Goal: Find specific page/section

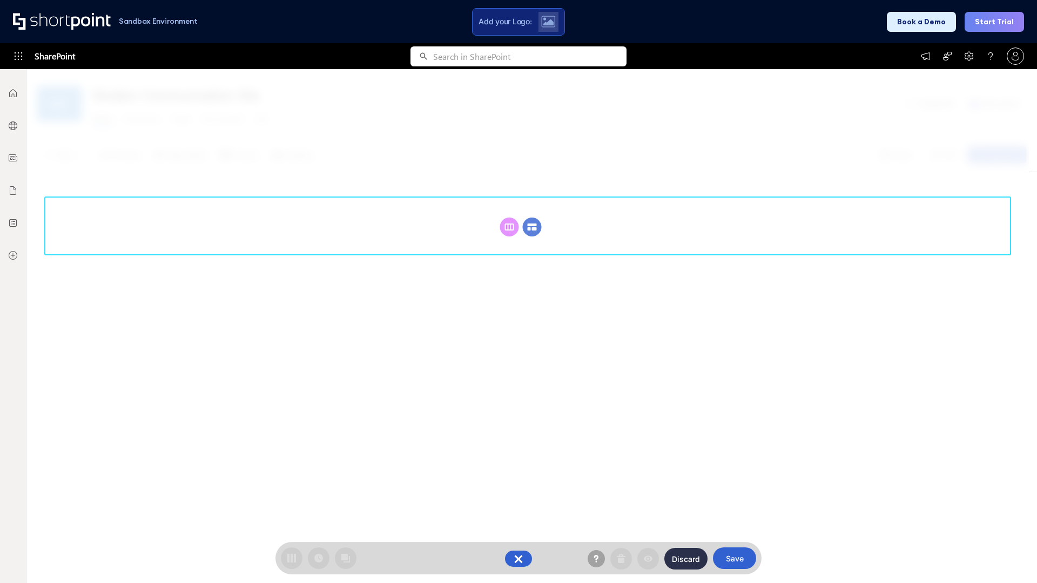
scroll to position [148, 0]
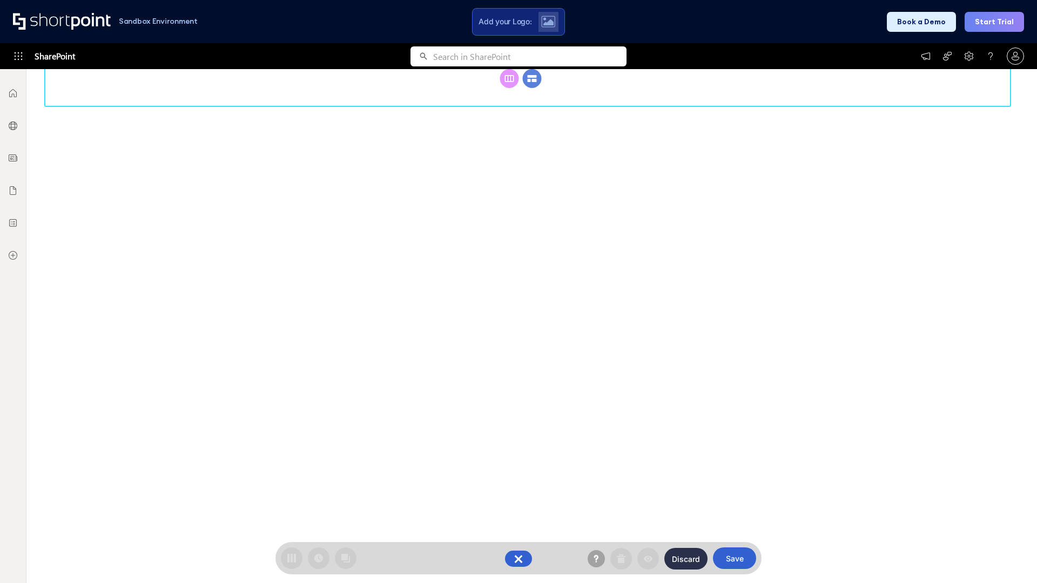
click at [532, 88] on circle at bounding box center [532, 78] width 19 height 19
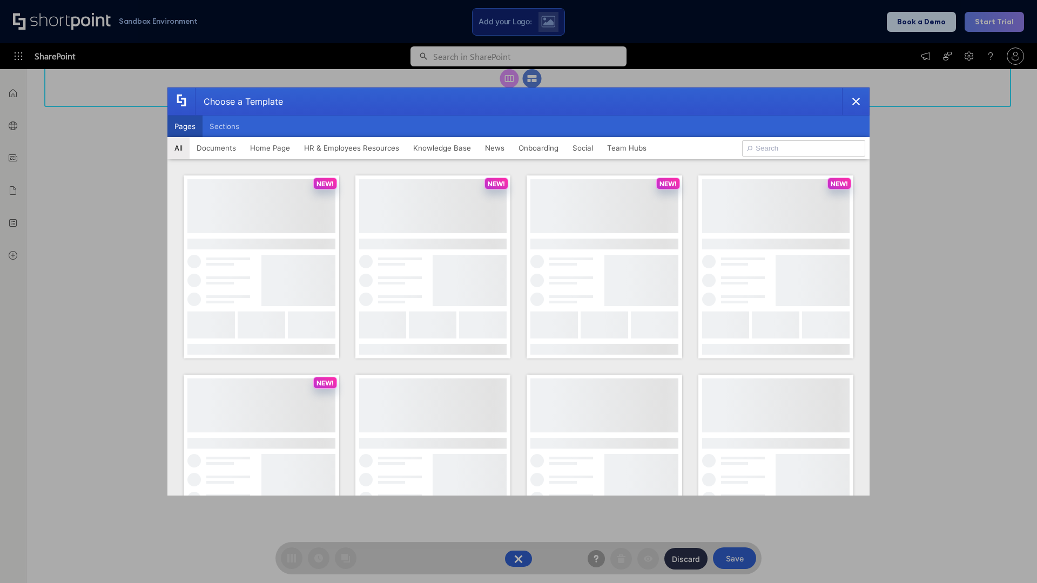
scroll to position [0, 0]
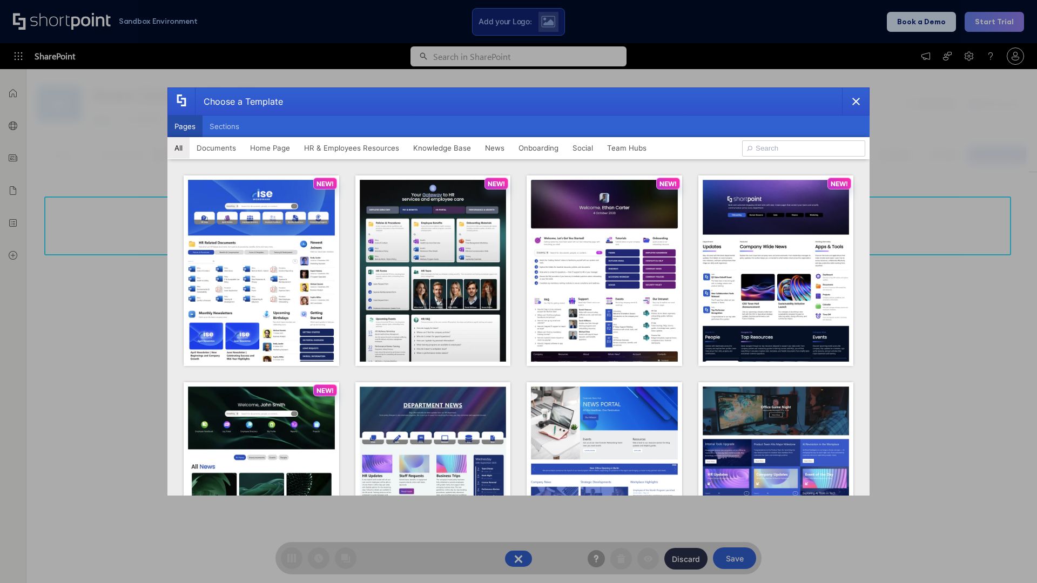
click at [185, 126] on button "Pages" at bounding box center [184, 127] width 35 height 22
type input "HR 11"
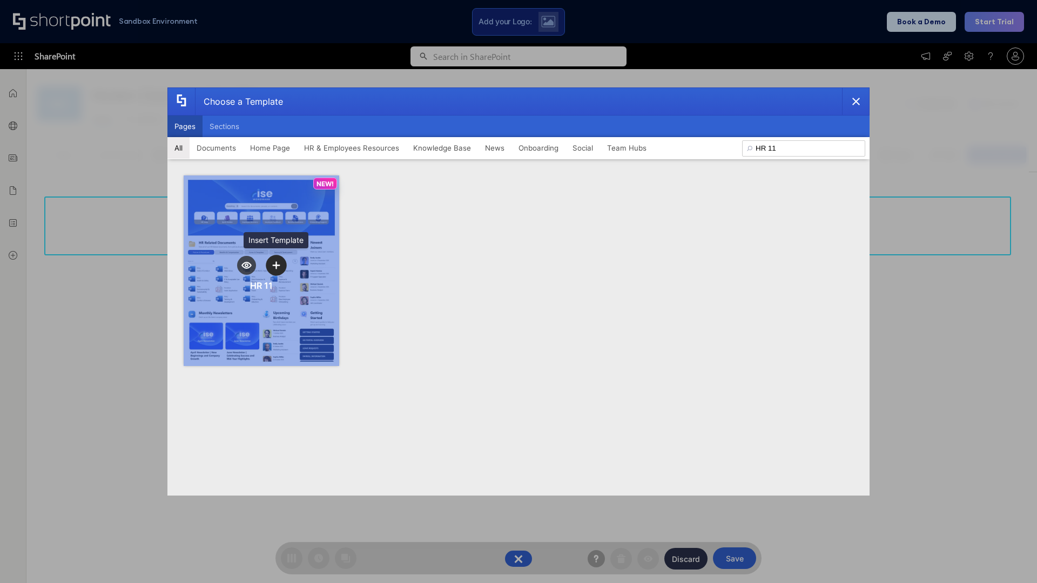
click at [276, 265] on icon "template selector" at bounding box center [276, 265] width 8 height 8
